Goal: Communication & Community: Share content

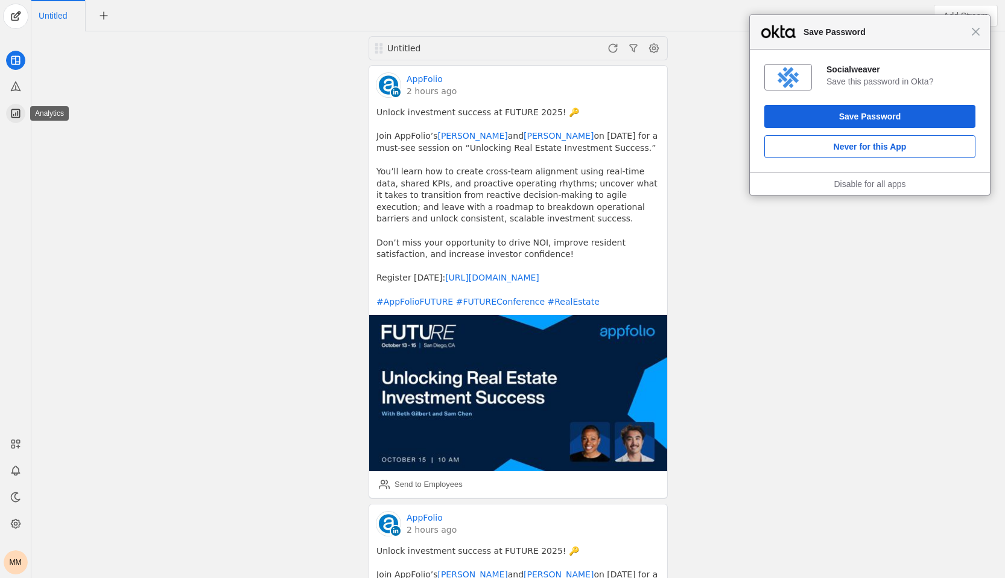
click at [13, 115] on icon at bounding box center [15, 113] width 8 height 8
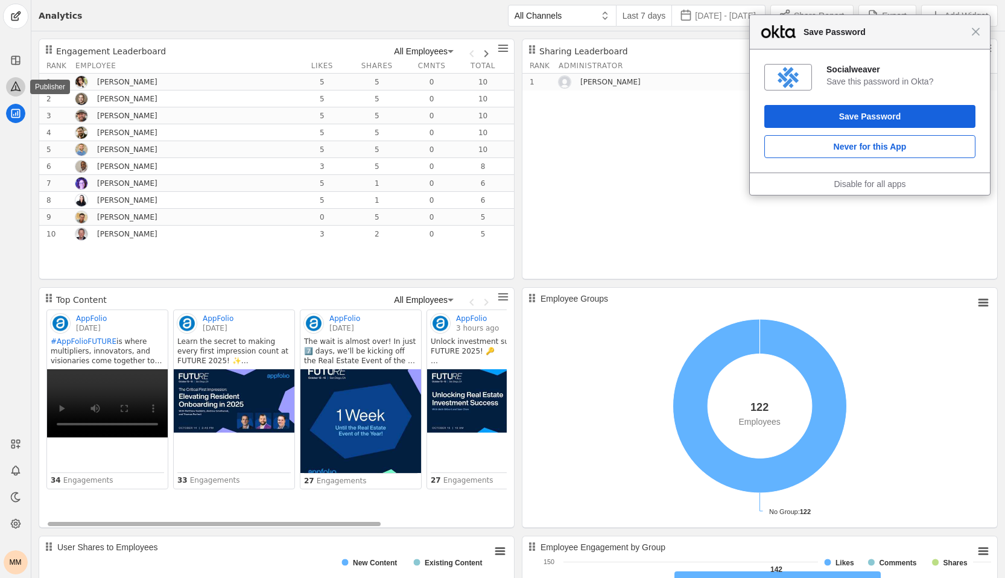
click at [11, 86] on icon at bounding box center [16, 86] width 12 height 12
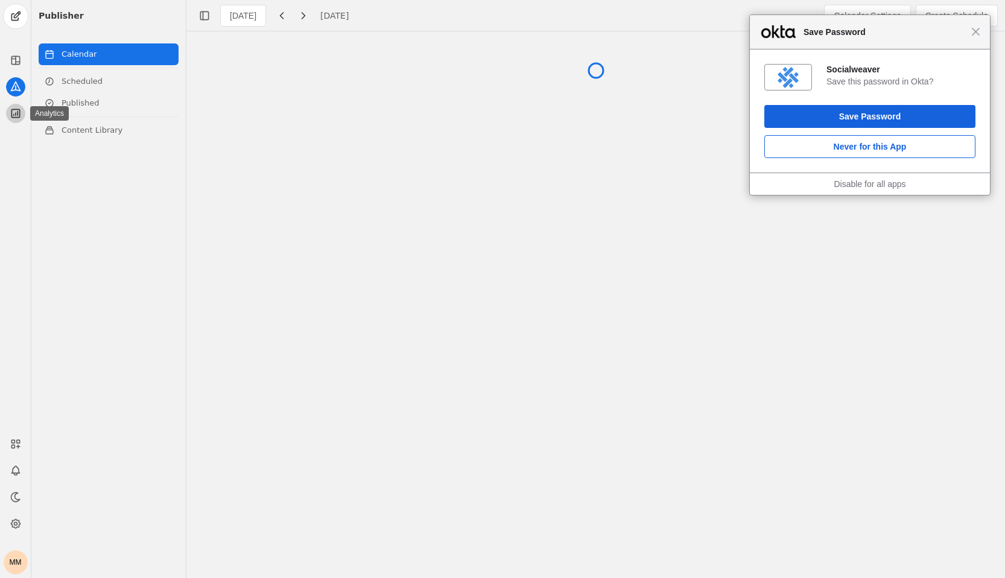
click at [11, 105] on app-icon at bounding box center [15, 113] width 19 height 19
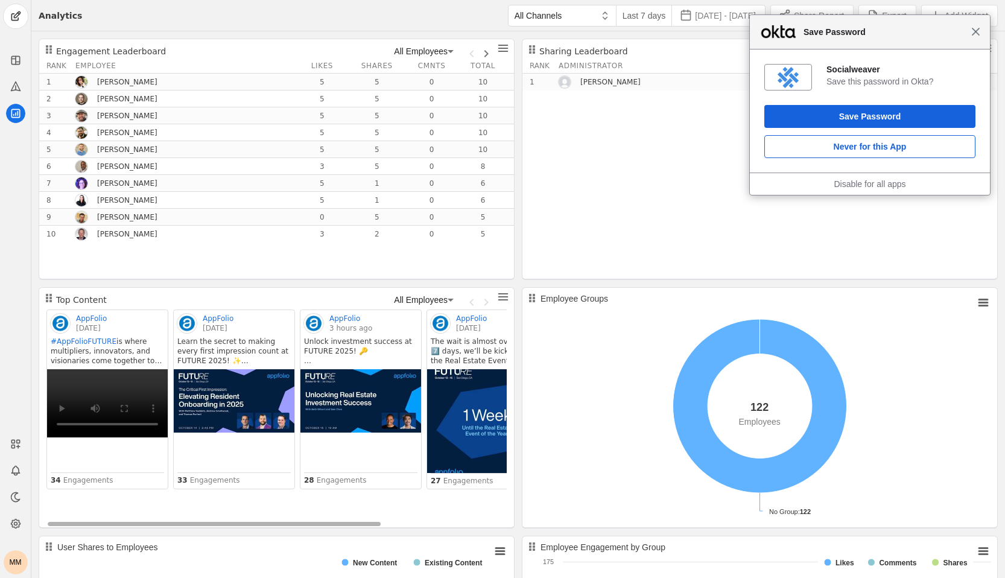
click at [974, 33] on span "Close" at bounding box center [975, 31] width 9 height 9
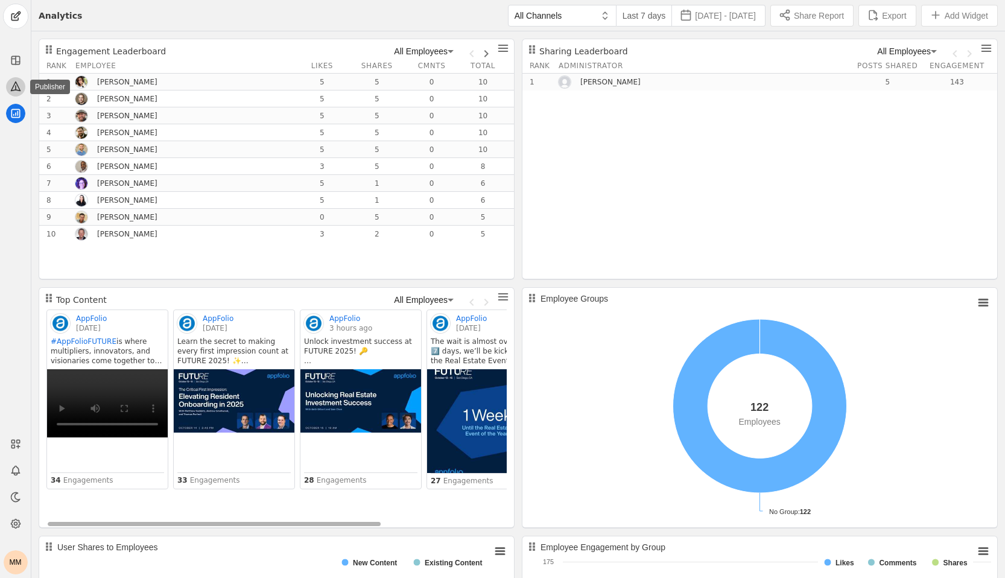
click at [11, 89] on icon at bounding box center [15, 86] width 9 height 9
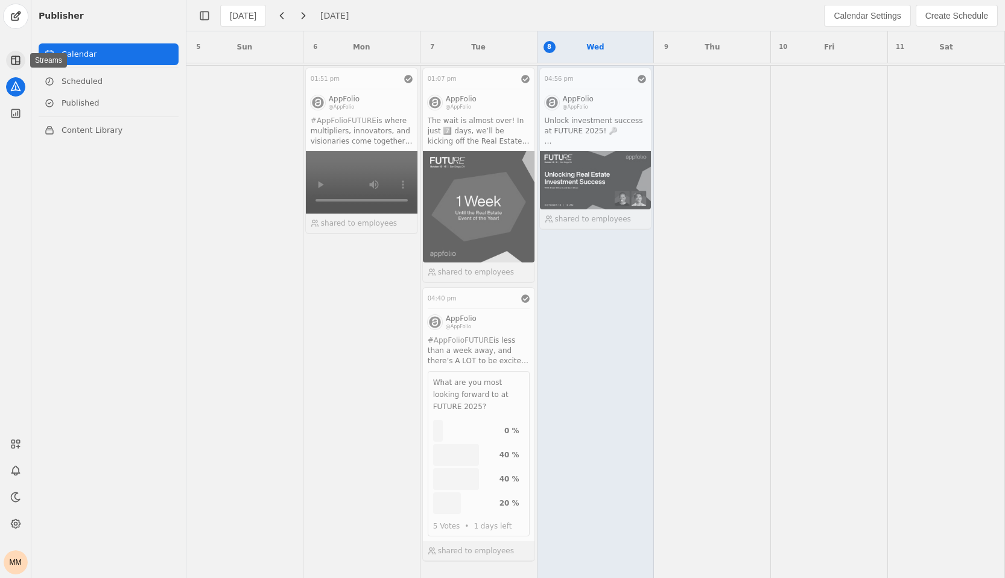
click at [13, 61] on icon at bounding box center [16, 60] width 12 height 12
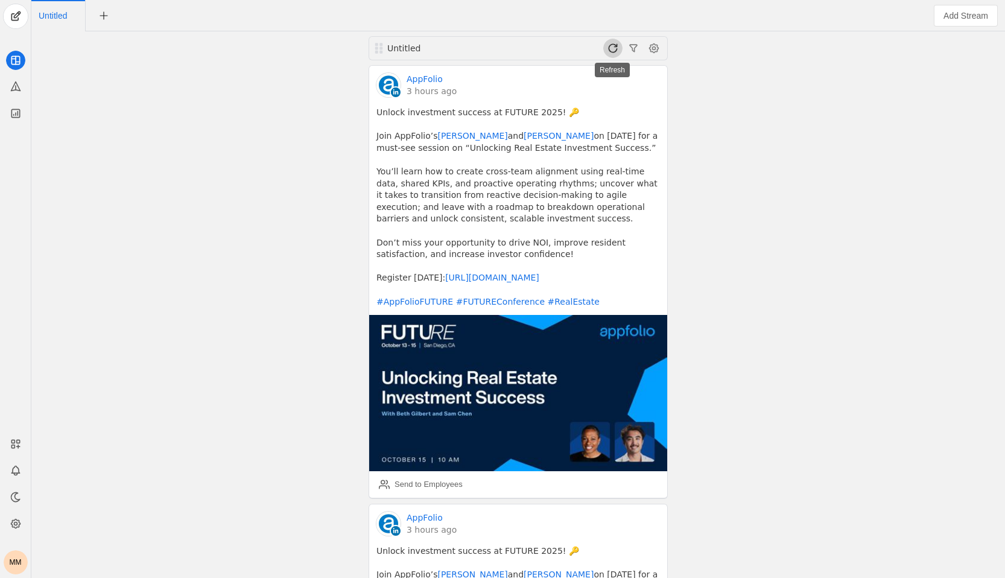
click at [613, 45] on span at bounding box center [612, 48] width 19 height 19
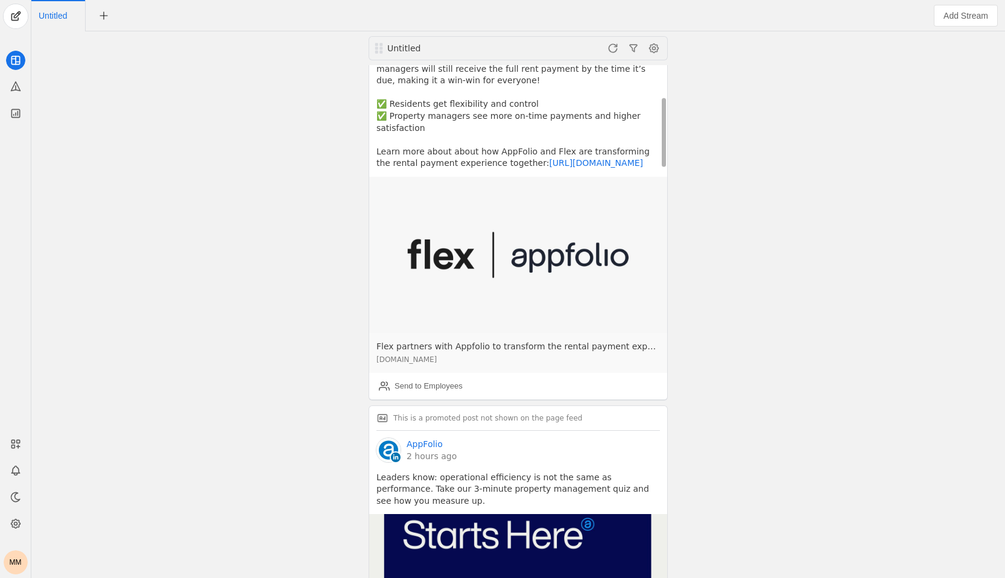
scroll to position [239, 0]
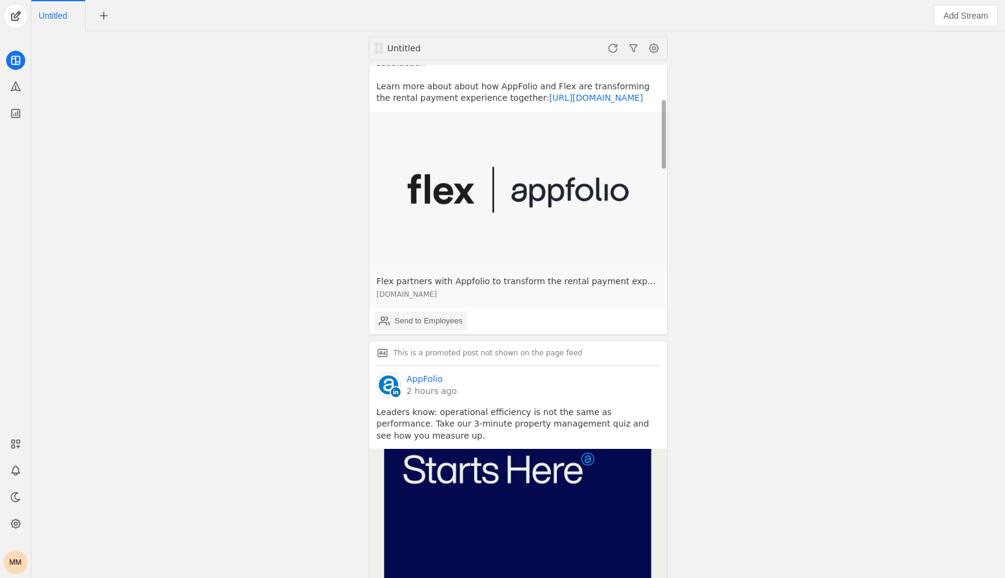
click at [433, 315] on div "Send to Employees" at bounding box center [428, 321] width 68 height 12
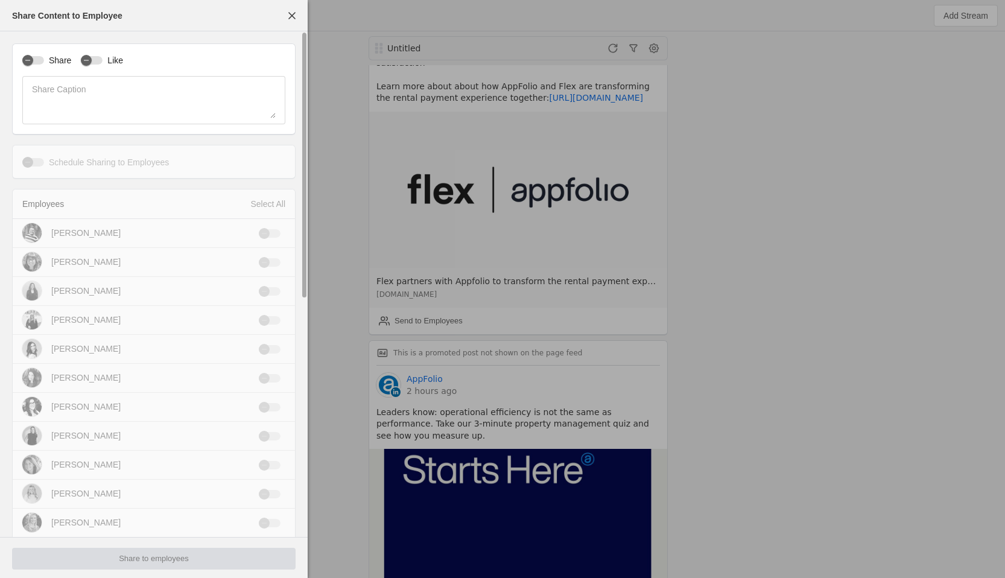
click at [41, 65] on div "Share" at bounding box center [46, 60] width 49 height 12
click at [39, 58] on div "button" at bounding box center [33, 60] width 22 height 8
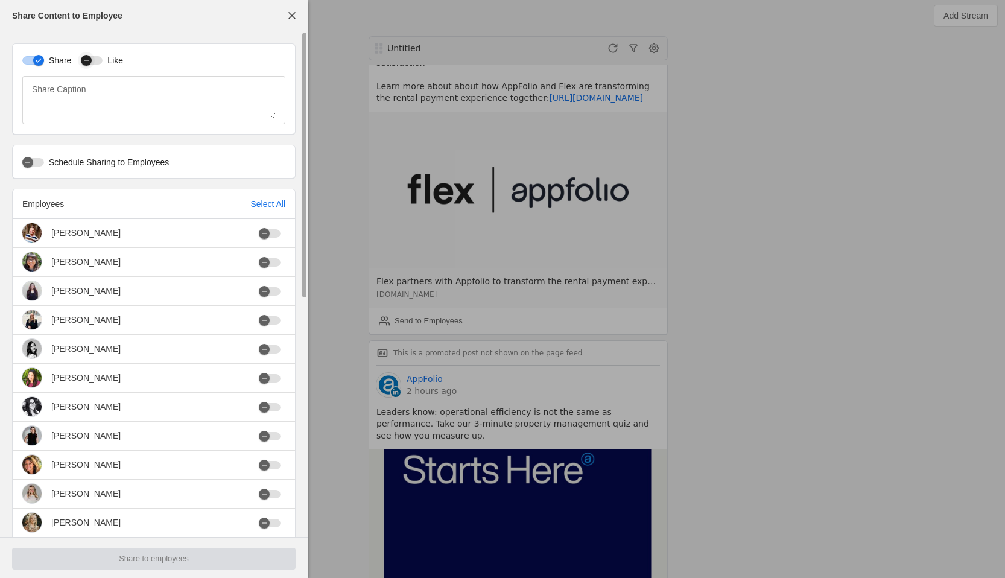
click at [88, 58] on icon "button" at bounding box center [86, 60] width 7 height 7
click at [254, 202] on div "Select All" at bounding box center [267, 204] width 35 height 12
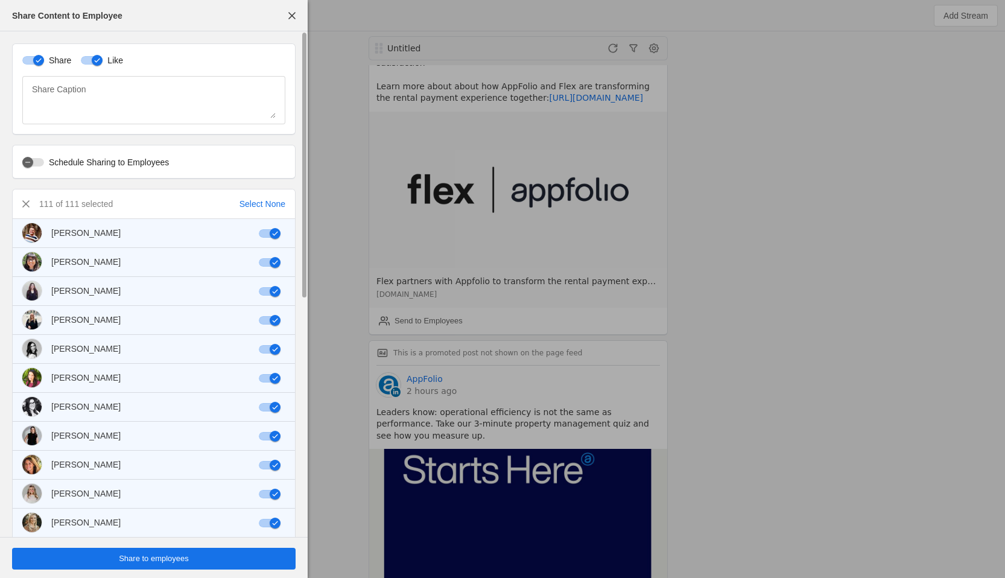
click at [163, 558] on span "Share to employees" at bounding box center [154, 558] width 70 height 12
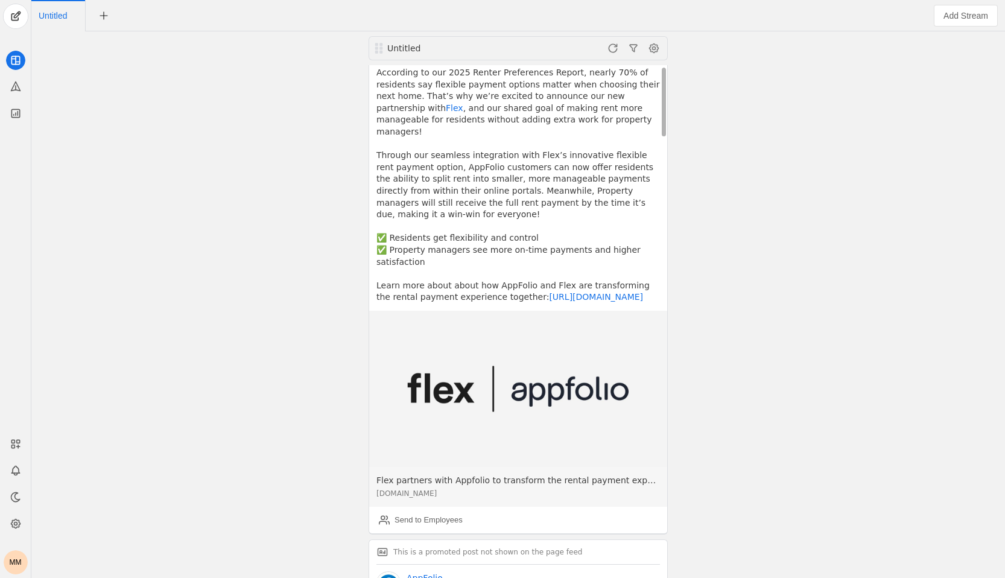
scroll to position [0, 0]
